Goal: Transaction & Acquisition: Purchase product/service

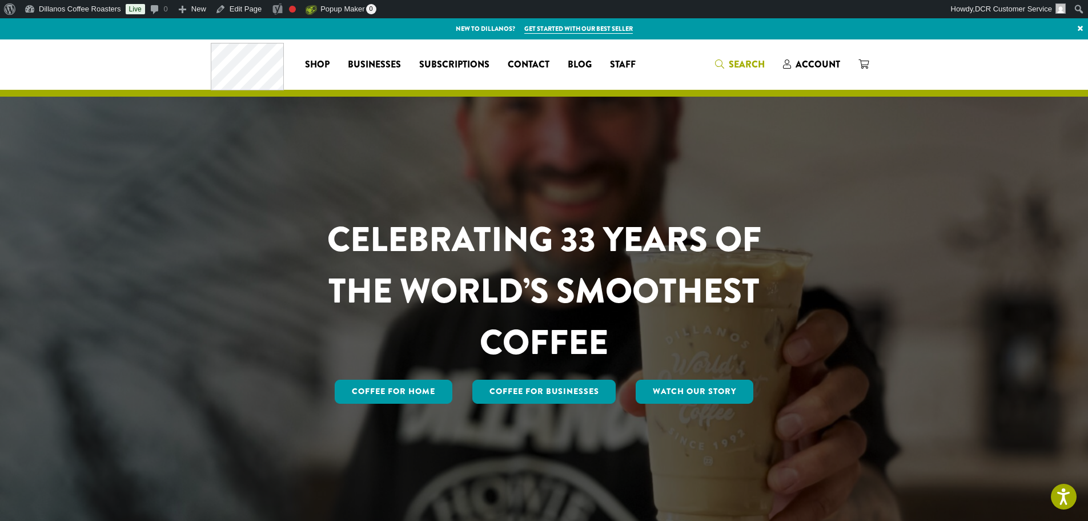
click at [723, 66] on icon "Search" at bounding box center [719, 63] width 9 height 9
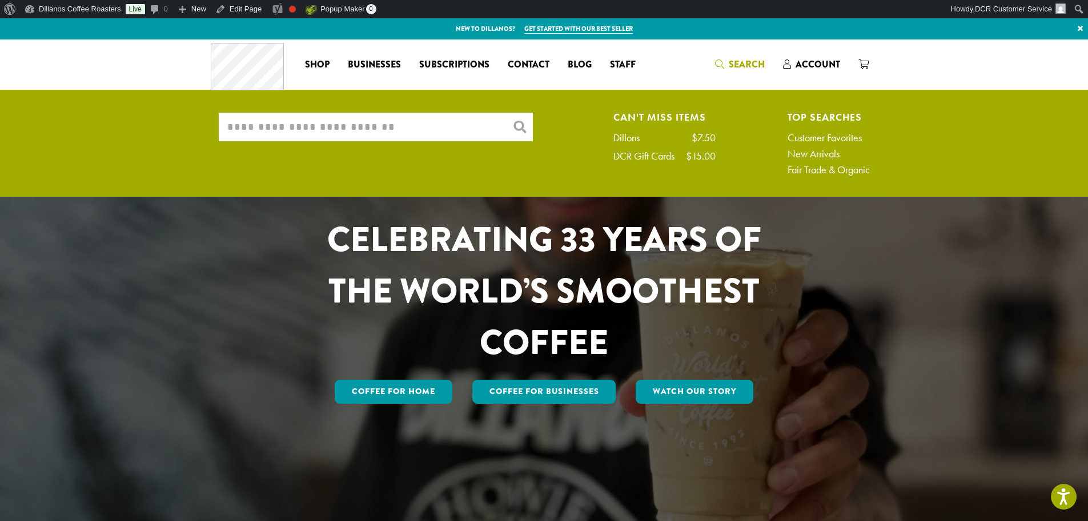
click at [458, 129] on input "What are you searching for?" at bounding box center [376, 127] width 314 height 29
type input "*******"
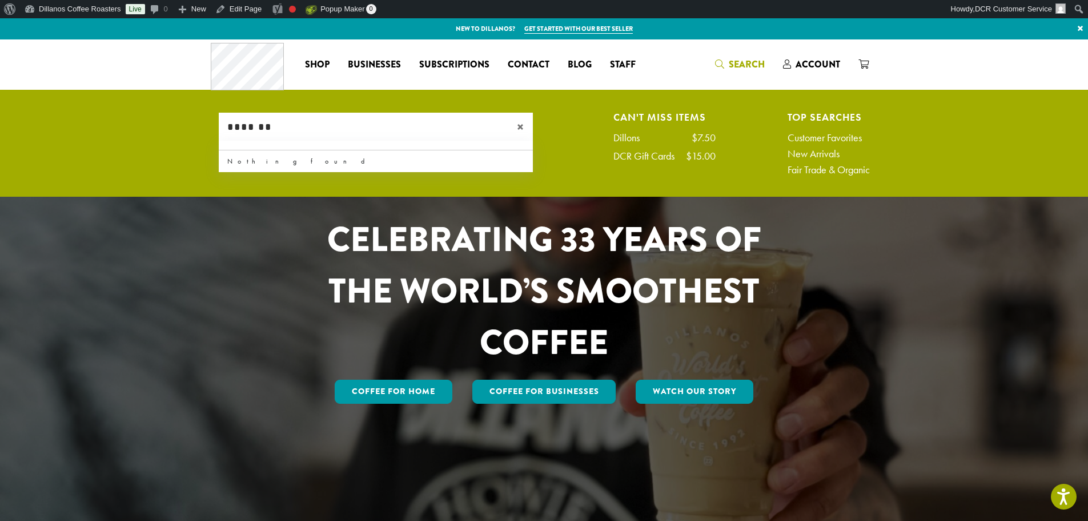
drag, startPoint x: 302, startPoint y: 138, endPoint x: 226, endPoint y: 138, distance: 75.4
click at [226, 138] on input "*******" at bounding box center [376, 127] width 314 height 29
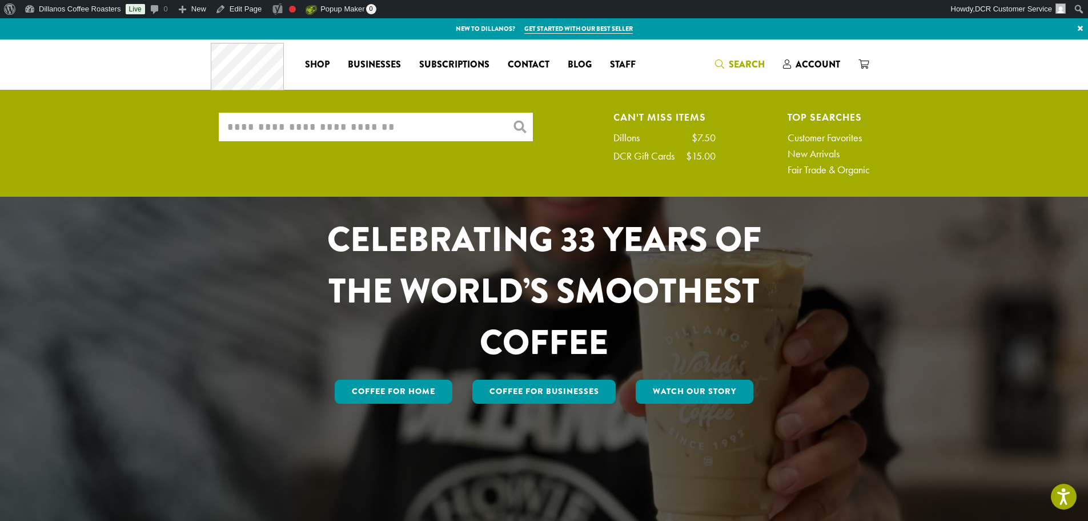
click at [135, 124] on ul "What are you searching for? × Can't Miss Items Dillons $7.50 DCR Gift Cards $15…" at bounding box center [544, 147] width 1088 height 100
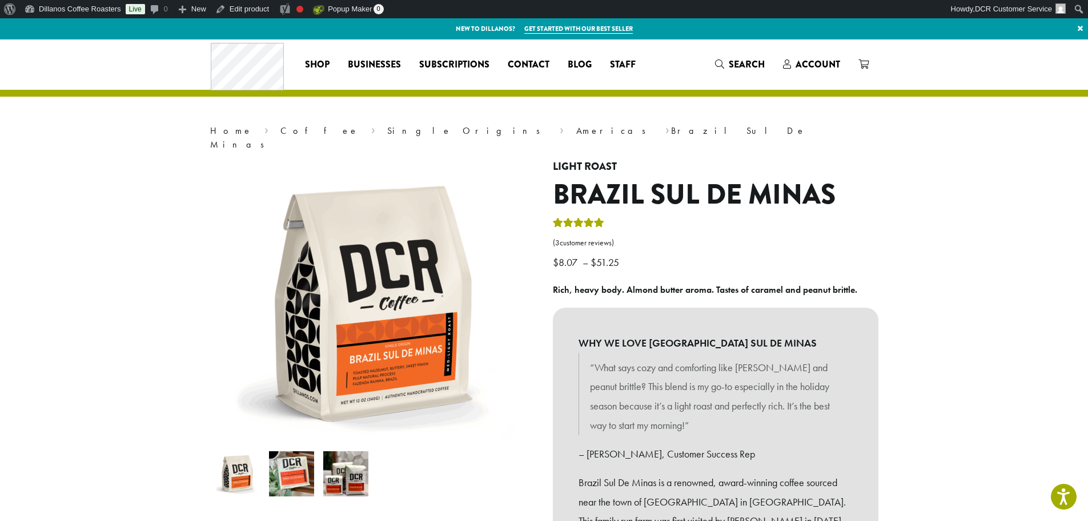
click at [711, 257] on p "$ 8.07 – $ 51.25 Price range: $8.07 through $51.25" at bounding box center [716, 244] width 326 height 56
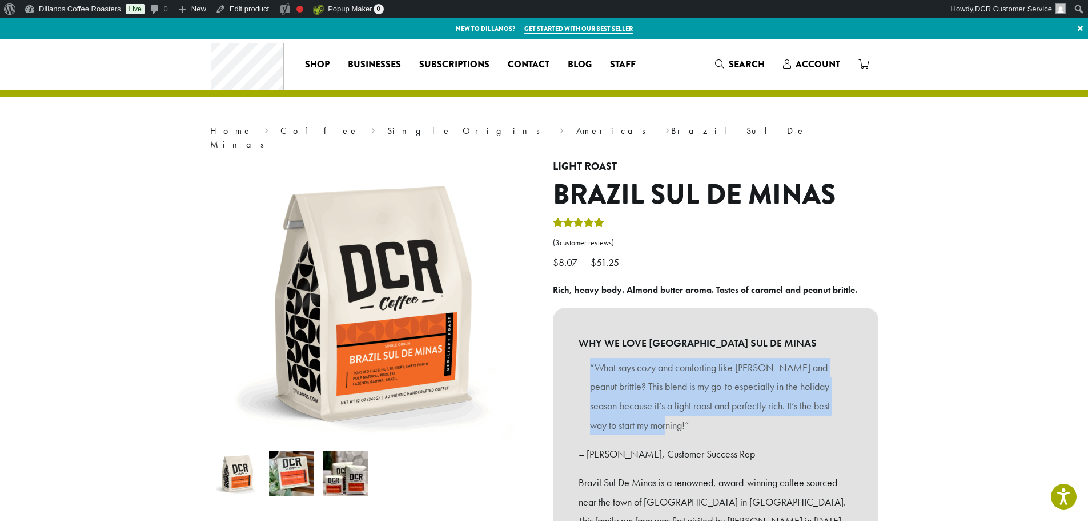
drag, startPoint x: 656, startPoint y: 408, endPoint x: 585, endPoint y: 358, distance: 87.3
click at [585, 358] on blockquote "“What says cozy and comforting like [PERSON_NAME] and peanut brittle? This blen…" at bounding box center [716, 394] width 274 height 82
click at [640, 358] on p "“What says cozy and comforting like [PERSON_NAME] and peanut brittle? This blen…" at bounding box center [715, 396] width 251 height 77
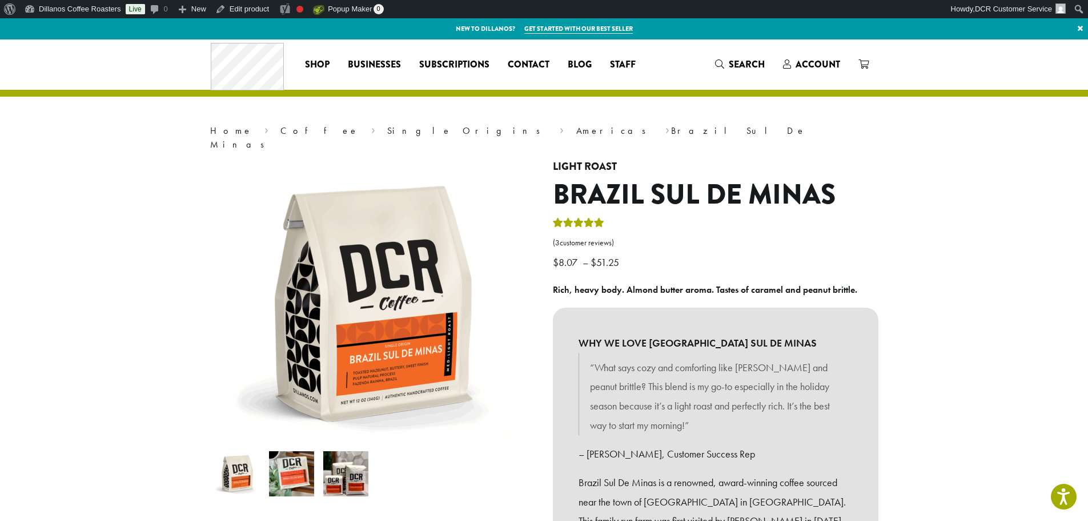
click at [670, 358] on p "“What says cozy and comforting like [PERSON_NAME] and peanut brittle? This blen…" at bounding box center [715, 396] width 251 height 77
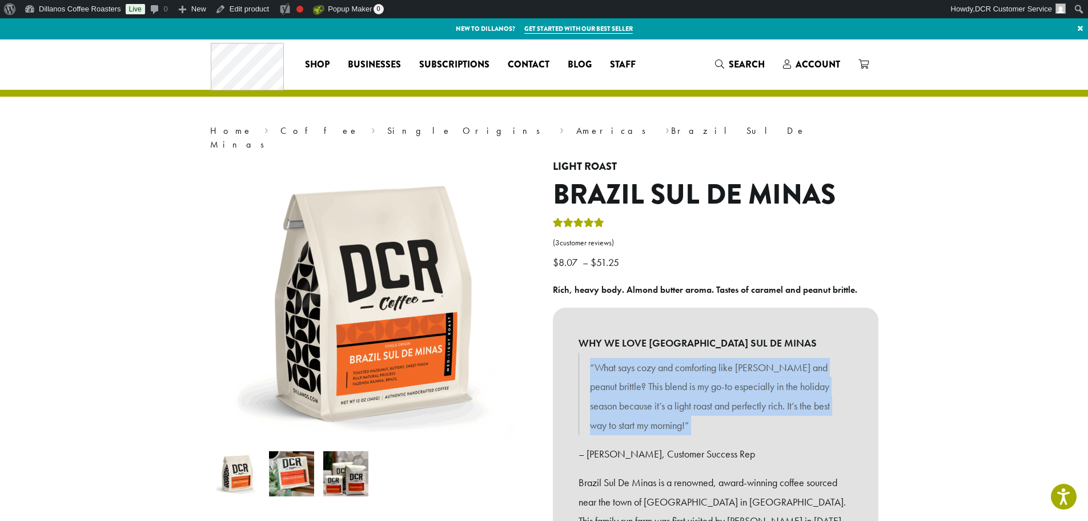
click at [670, 358] on p "“What says cozy and comforting like [PERSON_NAME] and peanut brittle? This blen…" at bounding box center [715, 396] width 251 height 77
